Goal: Task Accomplishment & Management: Use online tool/utility

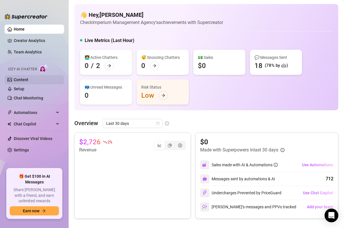
click at [26, 79] on link "Content" at bounding box center [21, 79] width 15 height 5
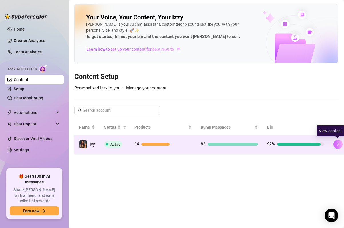
click at [338, 144] on icon "right" at bounding box center [338, 144] width 2 height 3
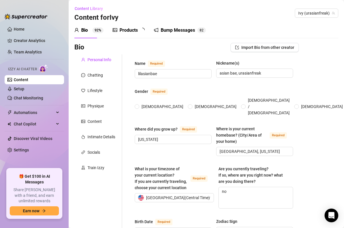
radio input "true"
type input "[DATE]"
click at [107, 76] on div "Chatting" at bounding box center [98, 75] width 48 height 11
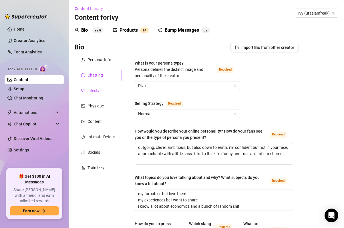
click at [101, 88] on div "Lifestyle" at bounding box center [94, 90] width 15 height 6
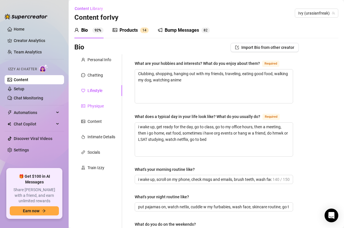
click at [98, 107] on div "Physique" at bounding box center [95, 106] width 16 height 6
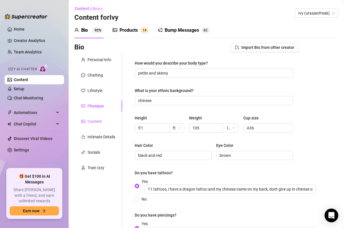
click at [96, 119] on div "Content" at bounding box center [94, 121] width 14 height 6
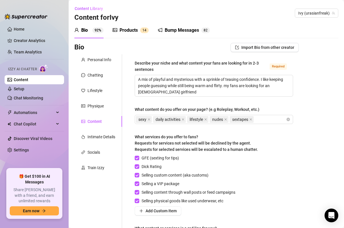
click at [126, 35] on div "Products 1 4" at bounding box center [131, 30] width 36 height 16
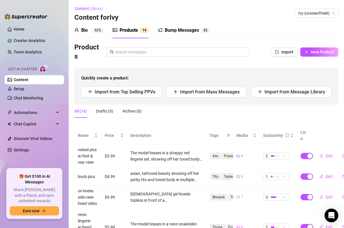
click at [192, 32] on div "Bump Messages" at bounding box center [182, 30] width 34 height 7
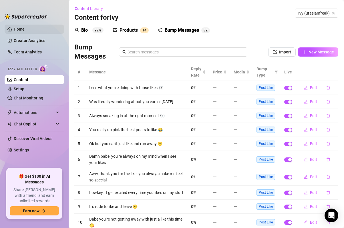
click at [23, 31] on link "Home" at bounding box center [19, 29] width 11 height 5
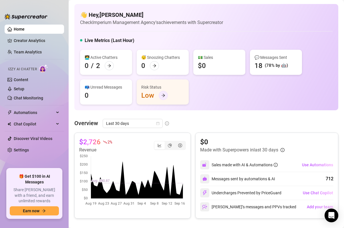
click at [160, 94] on div at bounding box center [163, 95] width 9 height 9
